Goal: Find specific page/section: Find specific page/section

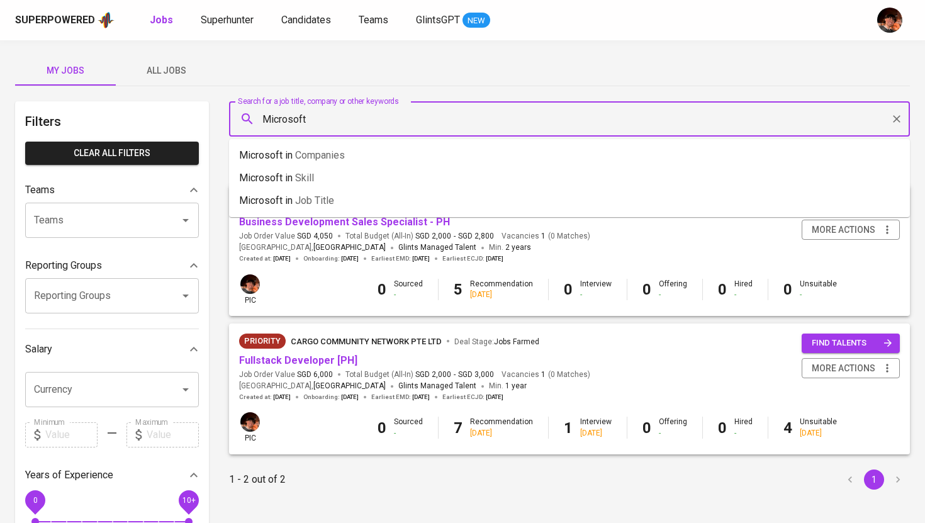
click at [288, 122] on input "Microsoft" at bounding box center [573, 119] width 626 height 24
click at [179, 74] on span "All Jobs" at bounding box center [166, 71] width 86 height 16
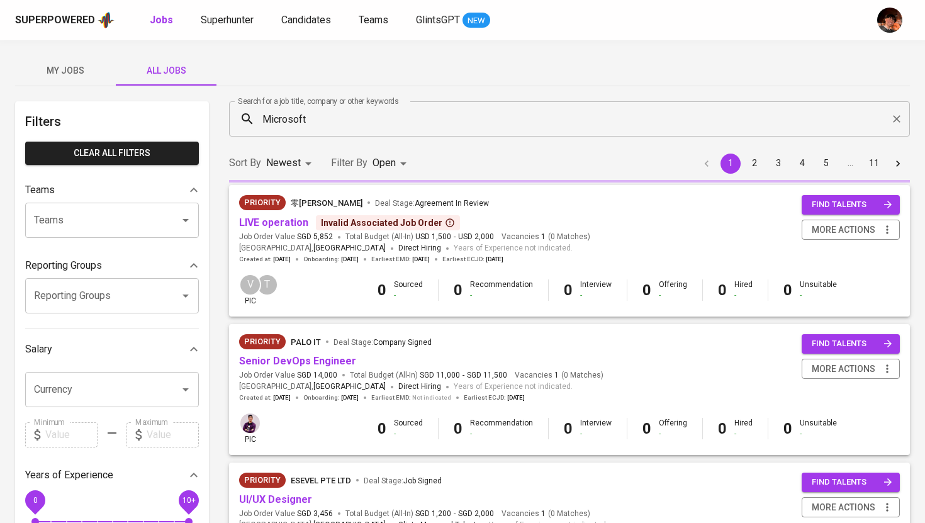
click at [70, 71] on span "My Jobs" at bounding box center [66, 71] width 86 height 16
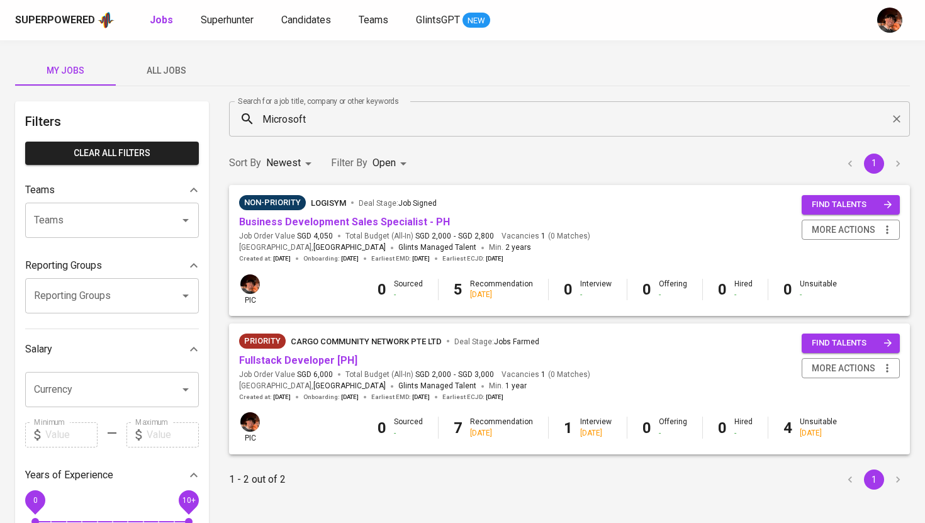
click at [70, 71] on span "My Jobs" at bounding box center [66, 71] width 86 height 16
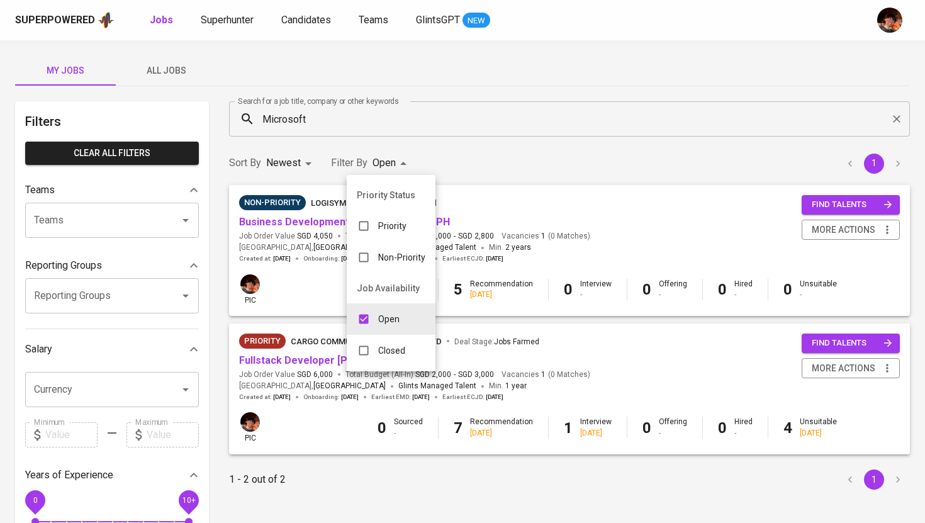
click at [401, 166] on body "Superpowered Jobs Superhunter Candidates Teams GlintsGPT NEW My Jobs All Jobs F…" at bounding box center [462, 429] width 925 height 859
click at [391, 350] on p "Closed" at bounding box center [391, 350] width 27 height 13
type input "OPEN,CLOSE"
checkbox input "true"
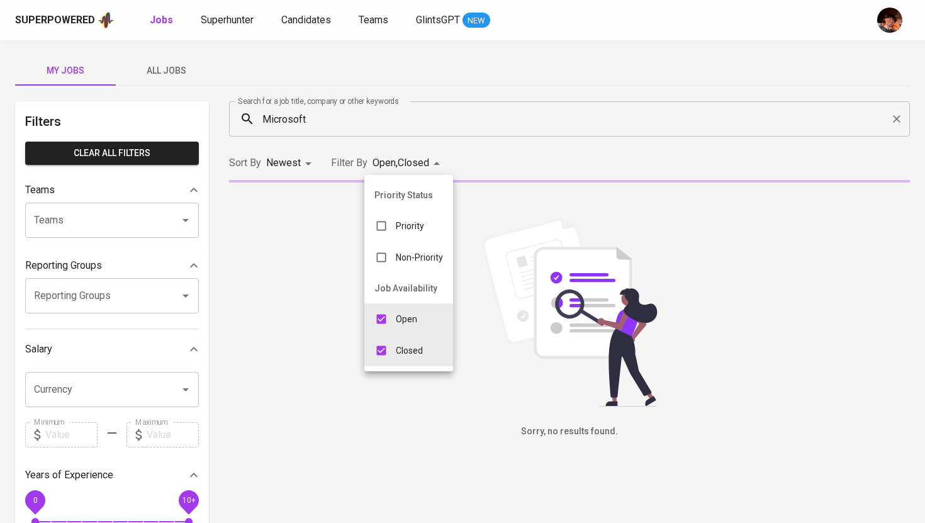
click at [363, 123] on div at bounding box center [462, 261] width 925 height 523
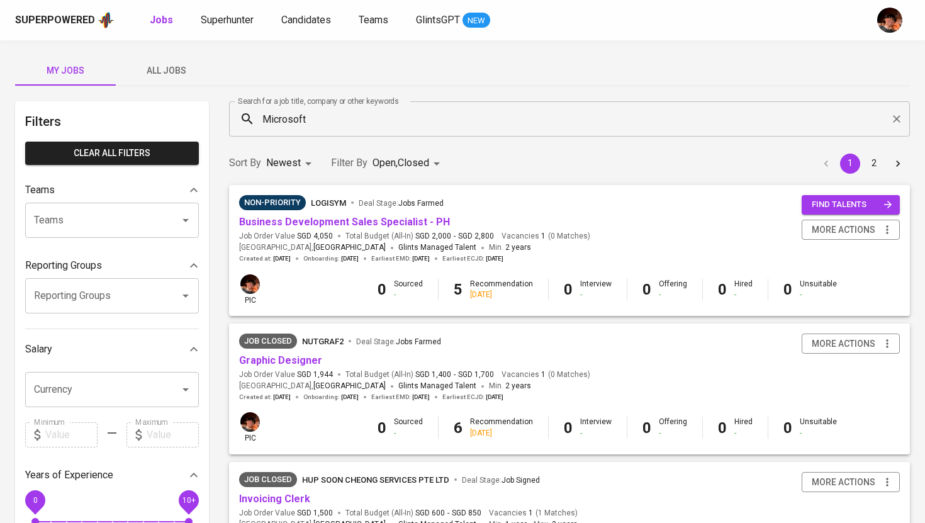
click at [289, 126] on input "Microsoft" at bounding box center [573, 119] width 626 height 24
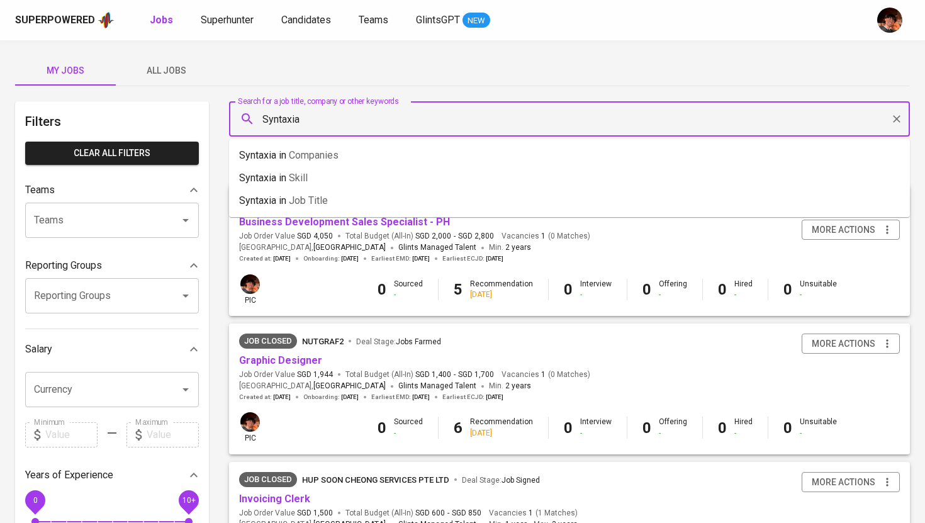
type input "Syntaxia"
